Goal: Task Accomplishment & Management: Manage account settings

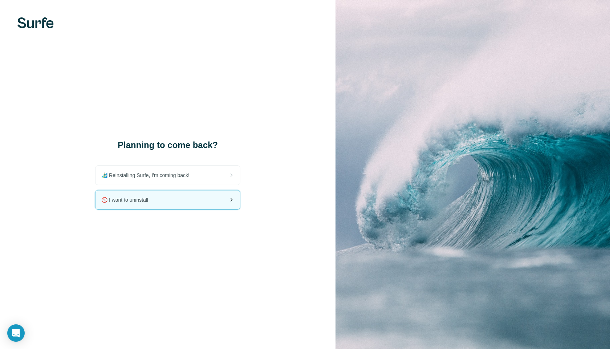
click at [172, 196] on div "🚫 I want to uninstall" at bounding box center [168, 200] width 145 height 19
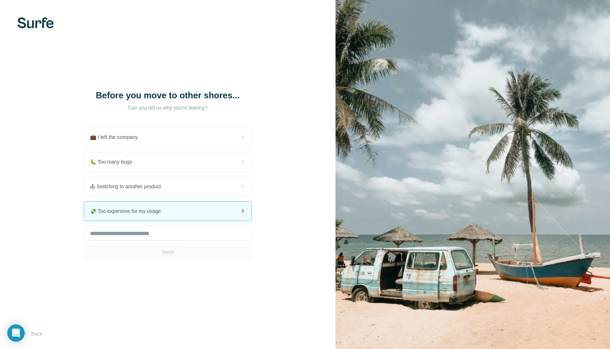
click at [193, 209] on div "💸 Too expensive for my usage" at bounding box center [167, 211] width 167 height 19
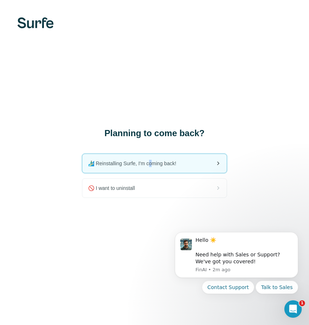
click at [151, 166] on span "🏄🏻‍♂️ Reinstalling Surfe, I'm coming back!" at bounding box center [135, 163] width 94 height 7
